Goal: Task Accomplishment & Management: Complete application form

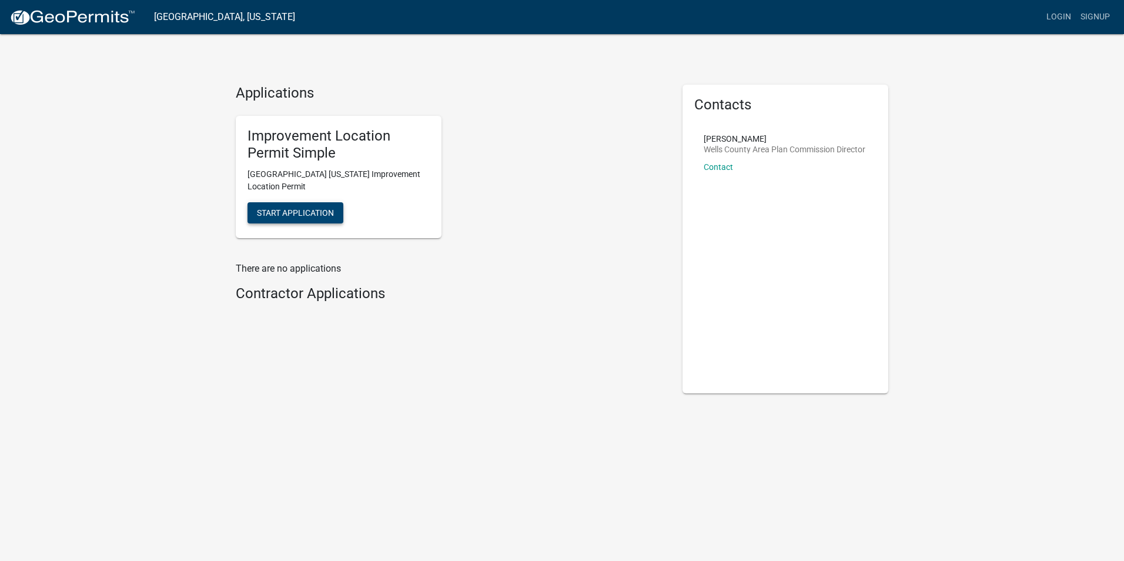
click at [306, 211] on span "Start Application" at bounding box center [295, 212] width 77 height 9
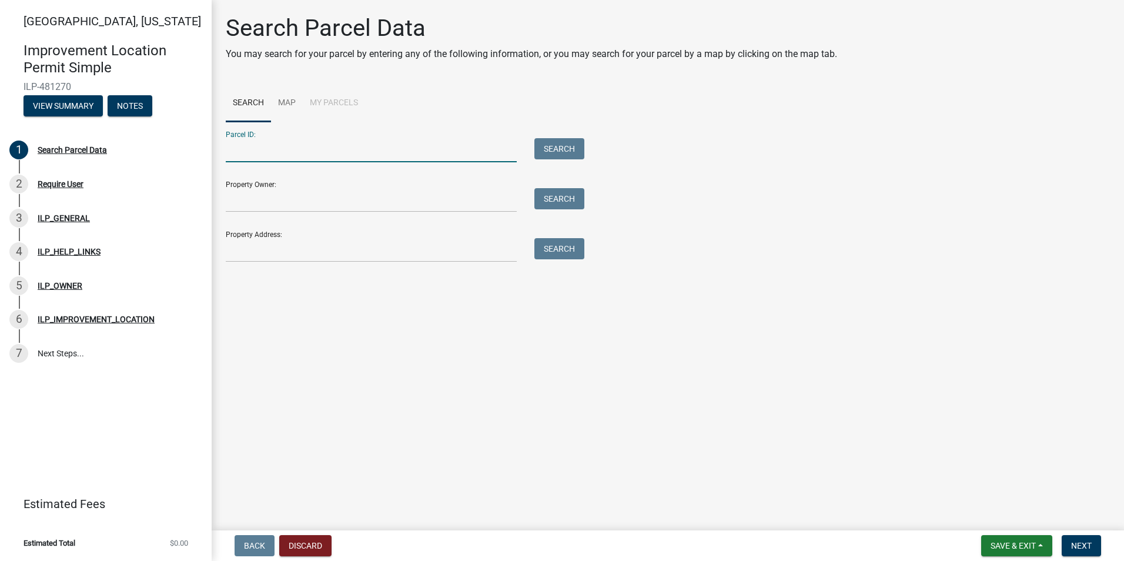
click at [253, 157] on input "Parcel ID:" at bounding box center [371, 150] width 291 height 24
type input "90-06-20-501-019.000-010"
click at [547, 144] on button "Search" at bounding box center [560, 148] width 50 height 21
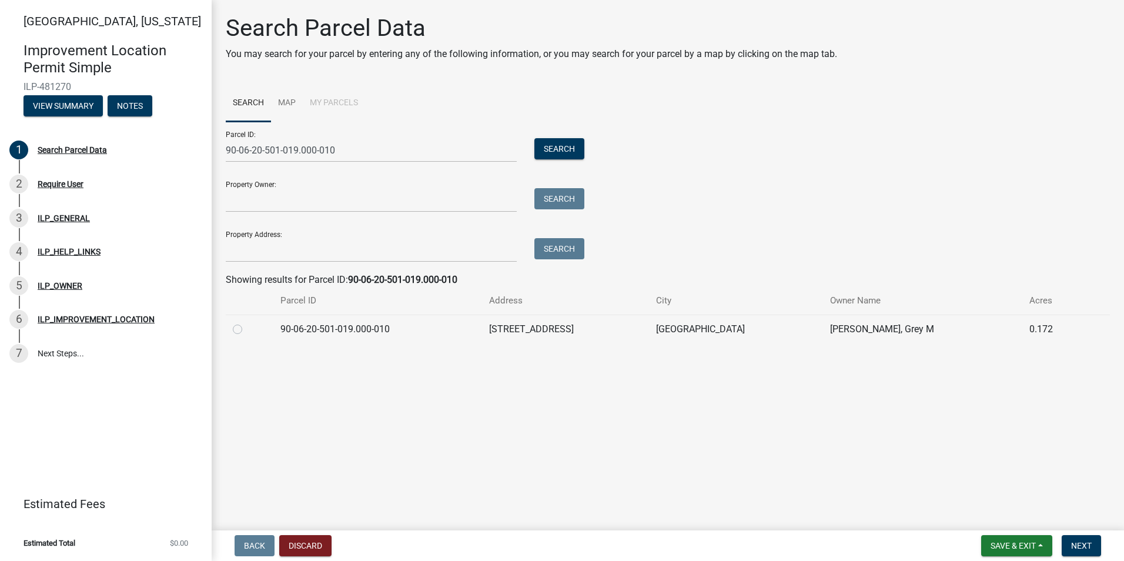
click at [247, 322] on label at bounding box center [247, 322] width 0 height 0
click at [247, 328] on input "radio" at bounding box center [251, 326] width 8 height 8
radio input "true"
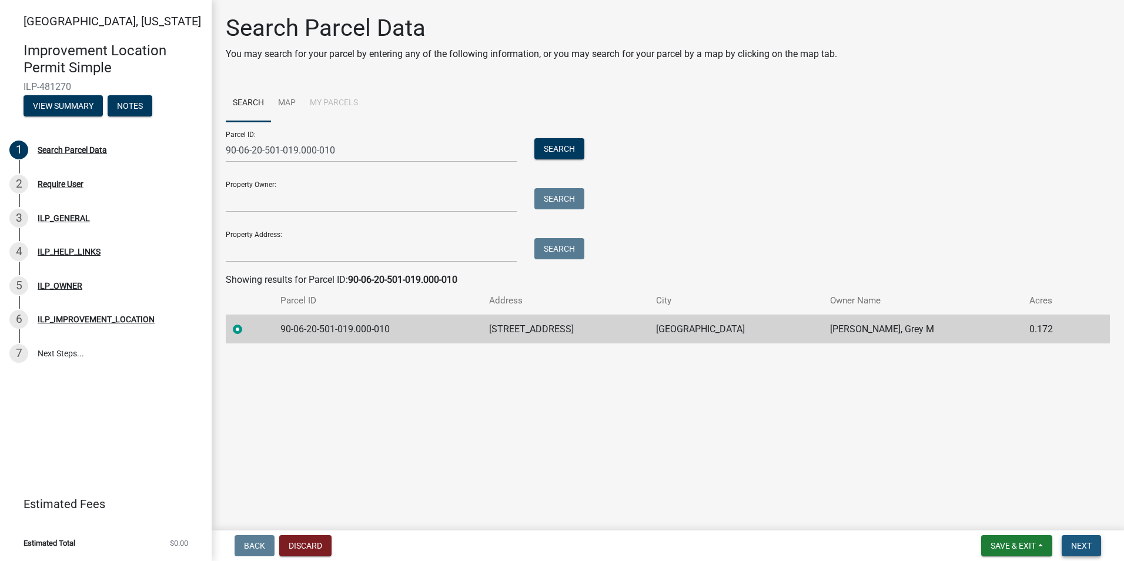
click at [1080, 542] on span "Next" at bounding box center [1081, 545] width 21 height 9
